Goal: Information Seeking & Learning: Learn about a topic

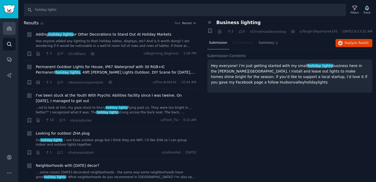
scroll to position [291, 0]
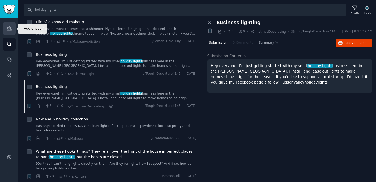
click at [9, 29] on icon "Sidebar" at bounding box center [9, 28] width 5 height 5
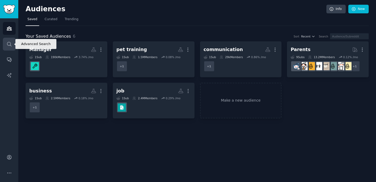
click at [10, 46] on icon "Sidebar" at bounding box center [9, 43] width 5 height 5
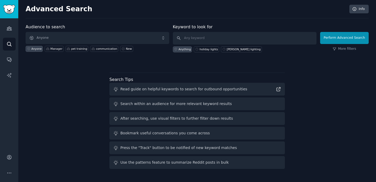
click at [92, 44] on div "Anyone Manager pet training communication New" at bounding box center [98, 48] width 144 height 8
click at [207, 38] on input "text" at bounding box center [245, 38] width 144 height 13
type input "fire someone"
click button "Perform Advanced Search" at bounding box center [344, 38] width 49 height 12
